Goal: Complete application form

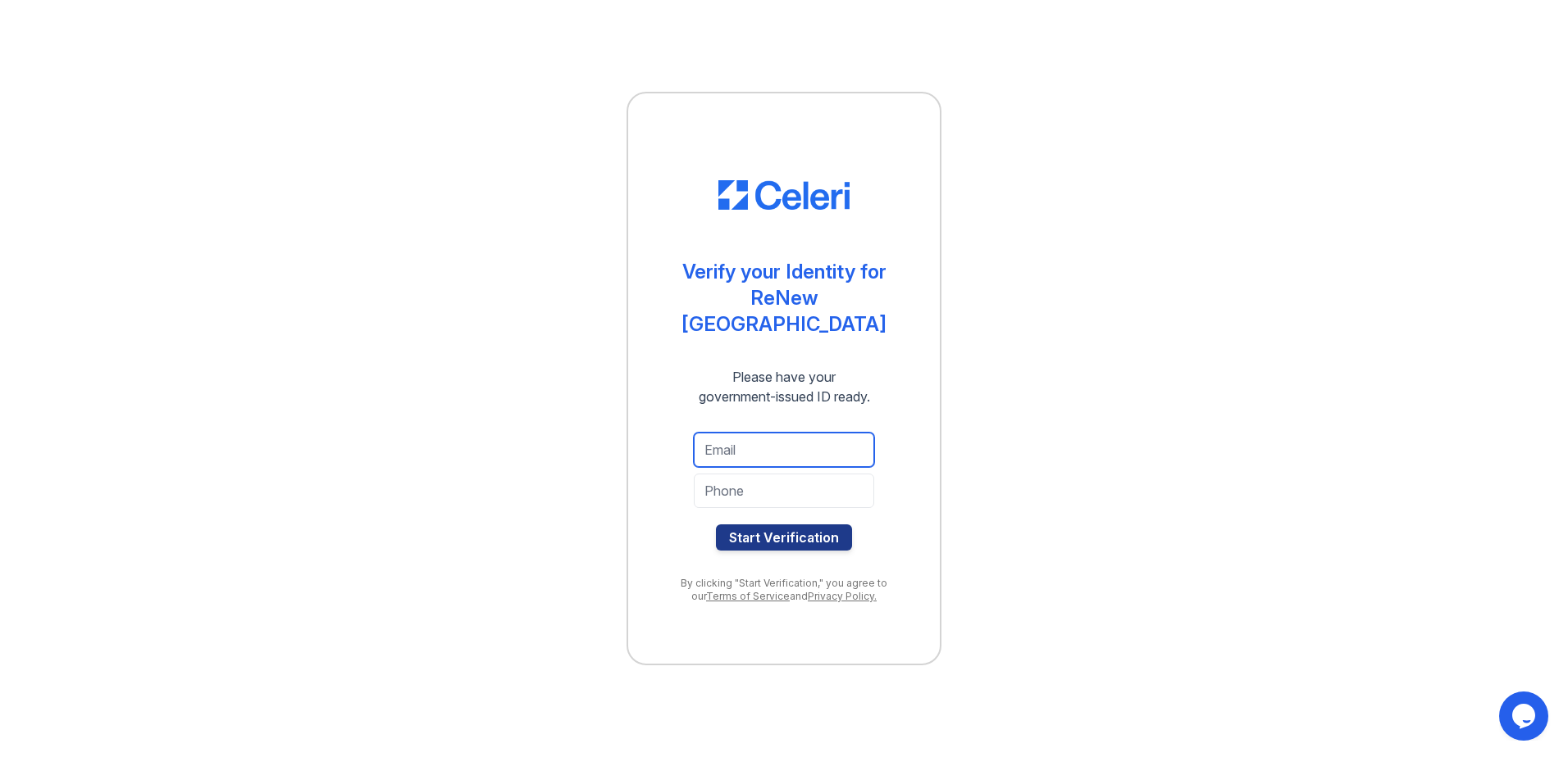
click at [749, 435] on input "email" at bounding box center [784, 450] width 180 height 34
click at [1108, 347] on div "Verify your Identity for [GEOGRAPHIC_DATA] Please have your government-issued I…" at bounding box center [784, 378] width 1516 height 757
click at [759, 437] on input "email" at bounding box center [784, 450] width 180 height 34
click at [1107, 365] on div "Verify your Identity for [GEOGRAPHIC_DATA] Please have your government-issued I…" at bounding box center [784, 378] width 1516 height 757
